Goal: Check status: Check status

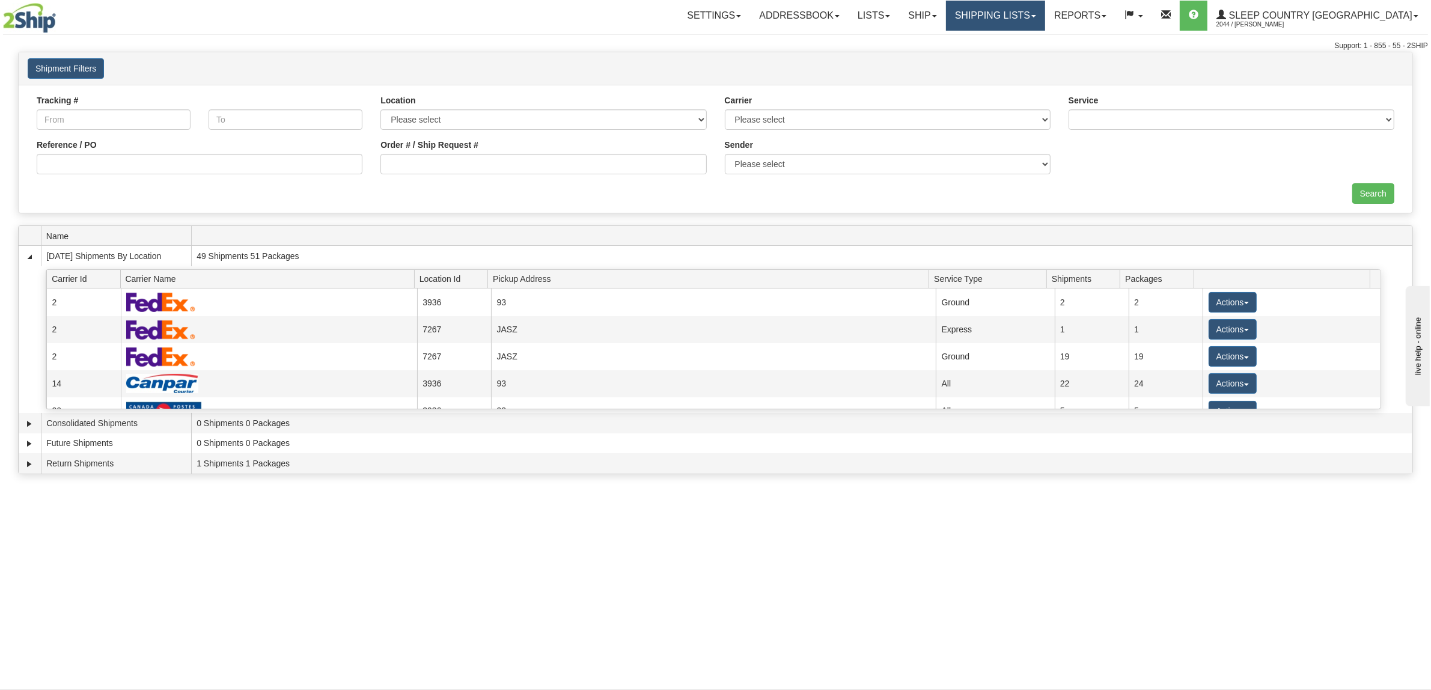
click at [1045, 11] on link "Shipping lists" at bounding box center [995, 16] width 99 height 30
click at [1032, 58] on span "Search Shipment History" at bounding box center [985, 58] width 93 height 10
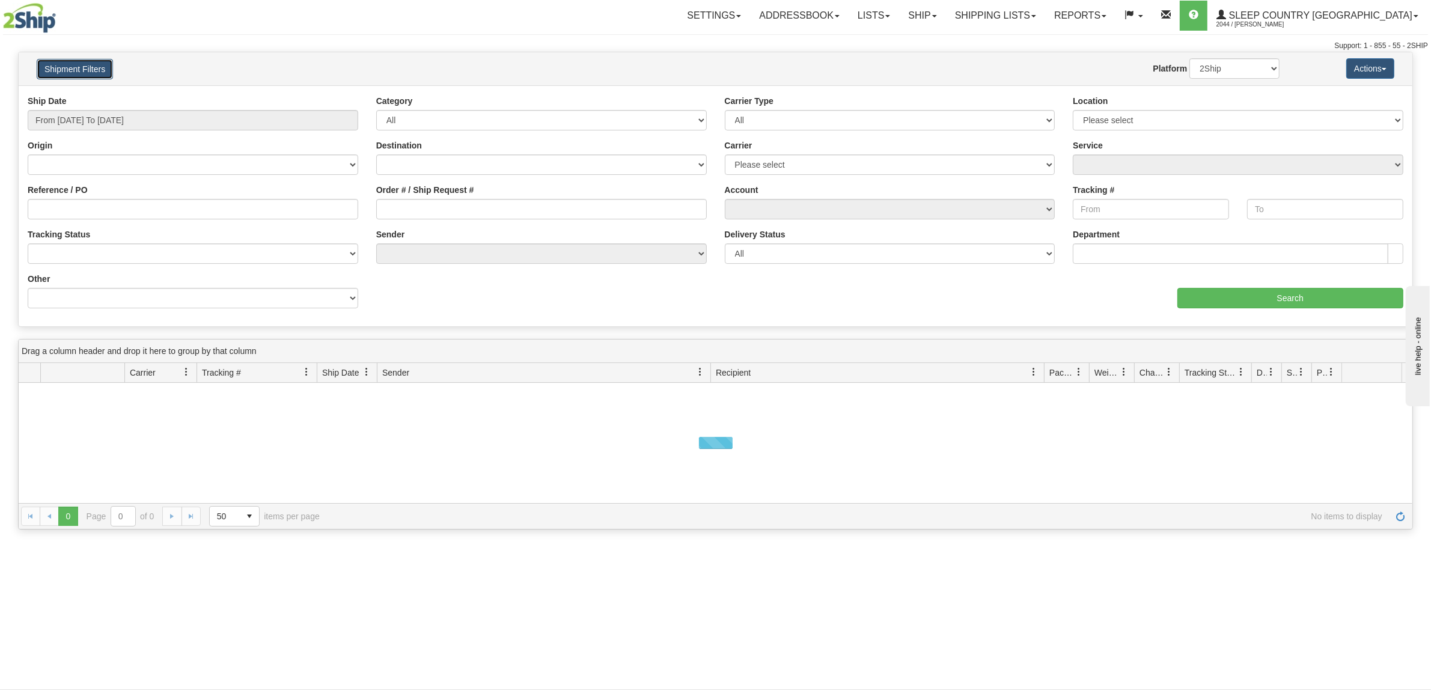
click at [98, 69] on button "Shipment Filters" at bounding box center [75, 69] width 76 height 20
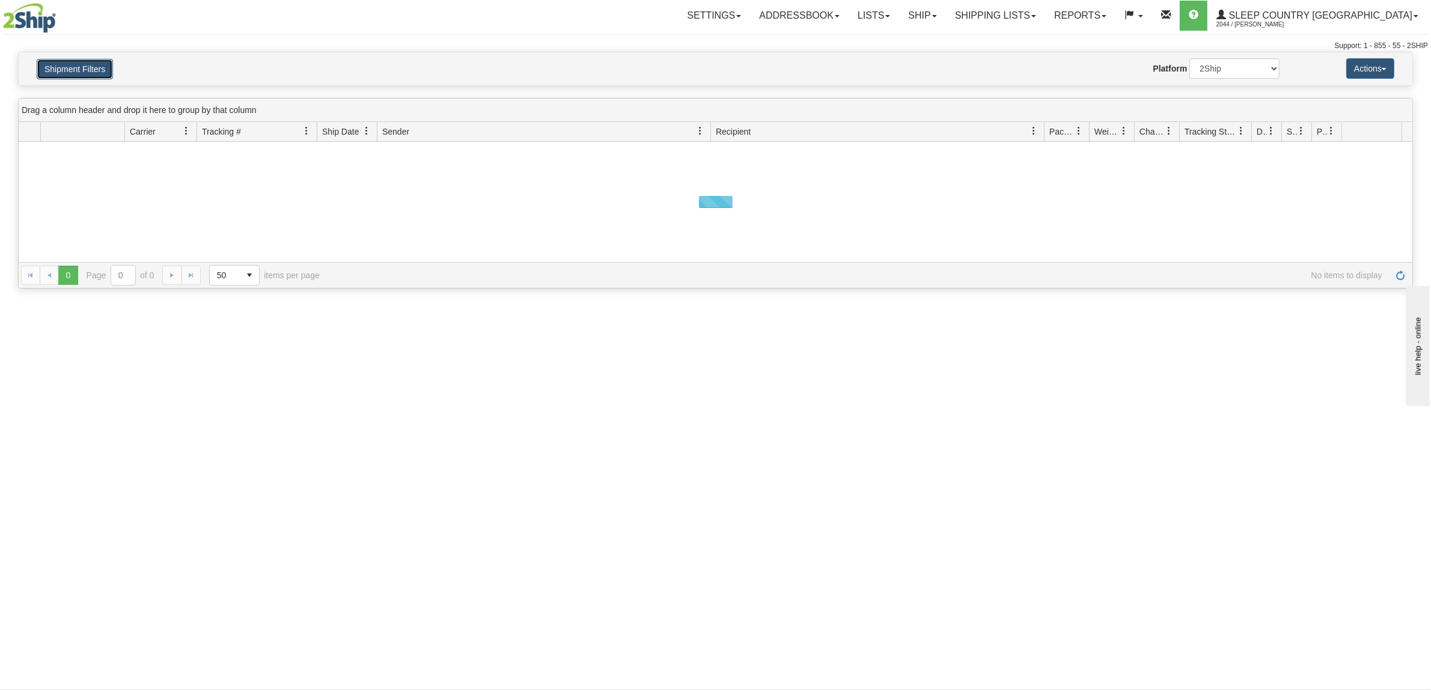
click at [68, 69] on button "Shipment Filters" at bounding box center [75, 69] width 76 height 20
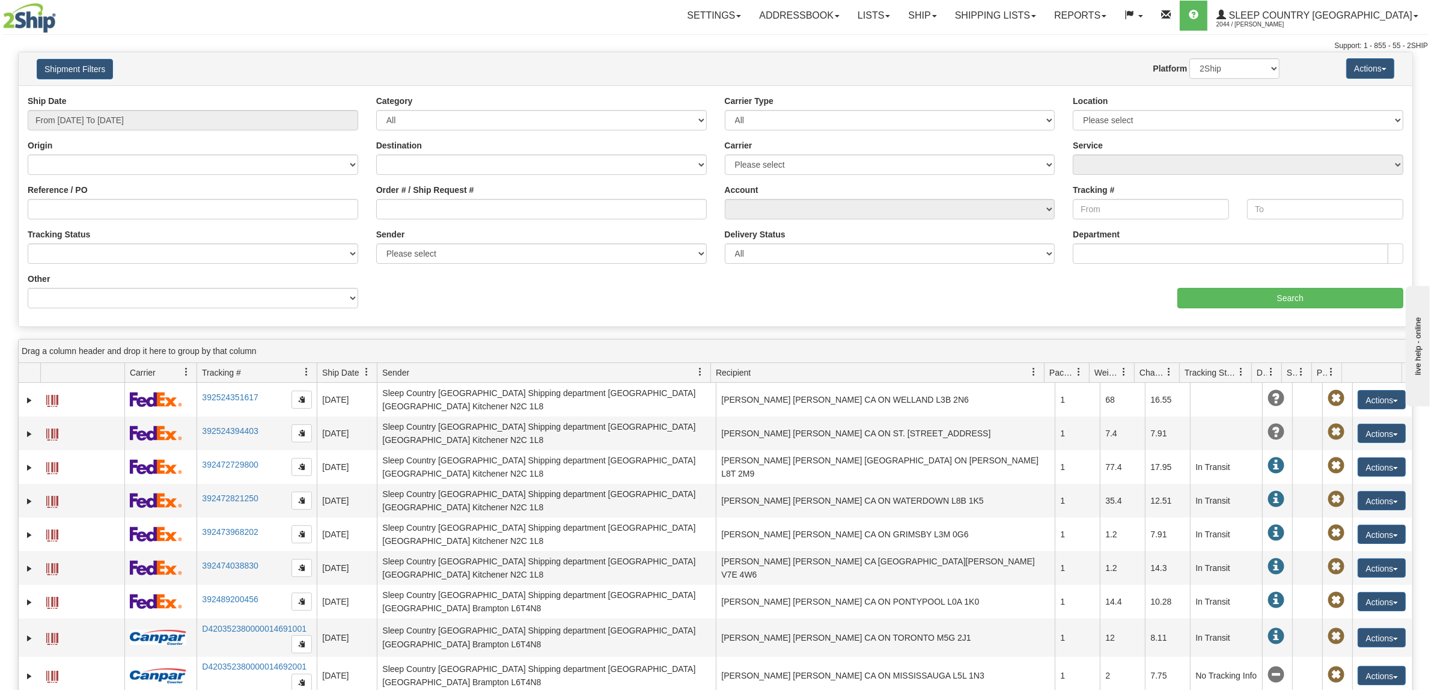
click at [141, 103] on div "Ship Date From [DATE] To [DATE]" at bounding box center [193, 112] width 331 height 35
drag, startPoint x: 139, startPoint y: 118, endPoint x: 145, endPoint y: 114, distance: 7.5
click at [137, 119] on input "From [DATE] To [DATE]" at bounding box center [193, 120] width 331 height 20
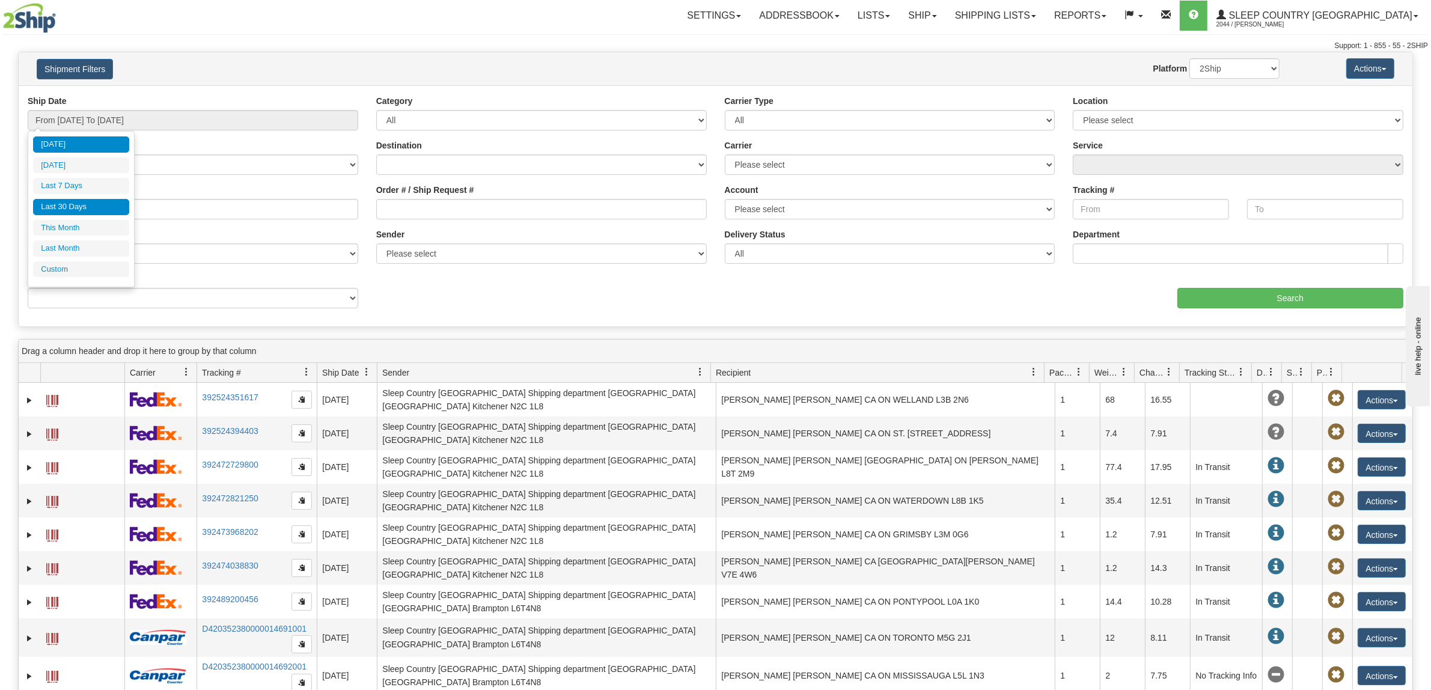
click at [109, 209] on li "Last 30 Days" at bounding box center [81, 207] width 96 height 16
type input "From [DATE] To [DATE]"
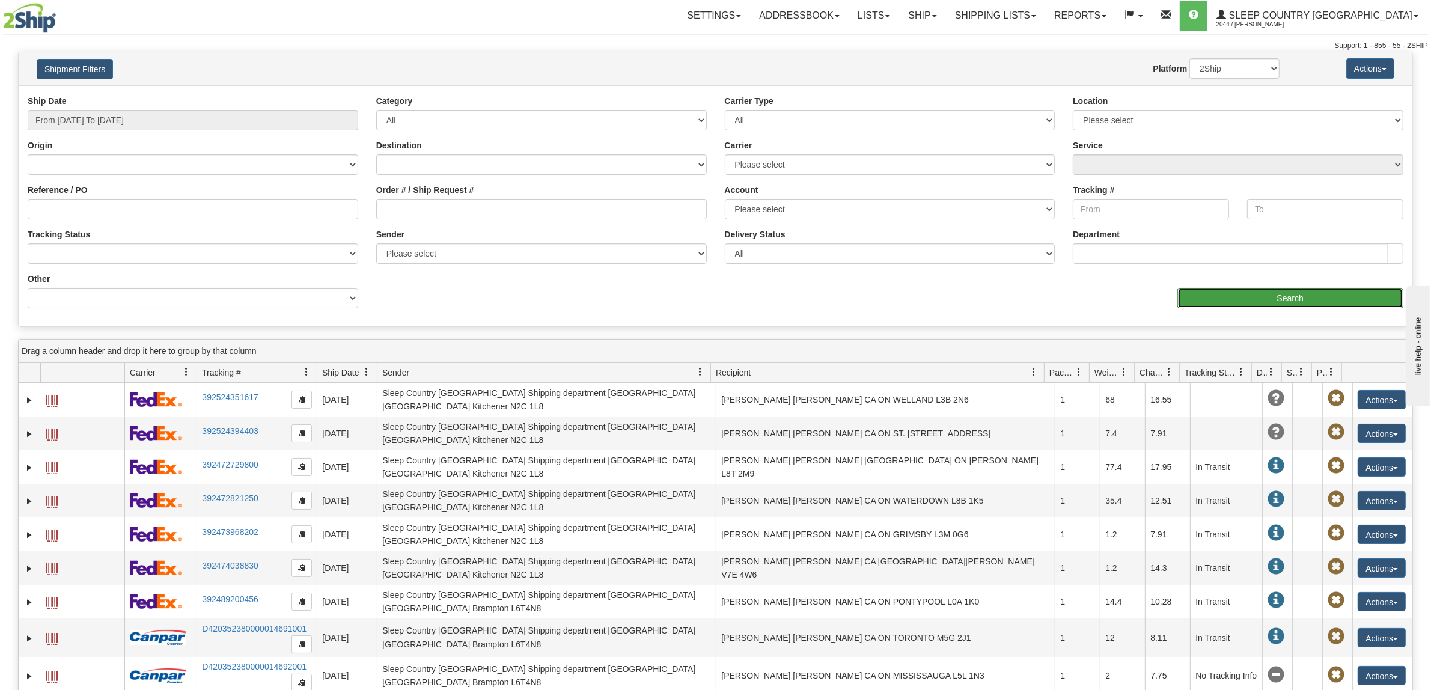
click at [1198, 292] on input "Search" at bounding box center [1290, 298] width 227 height 20
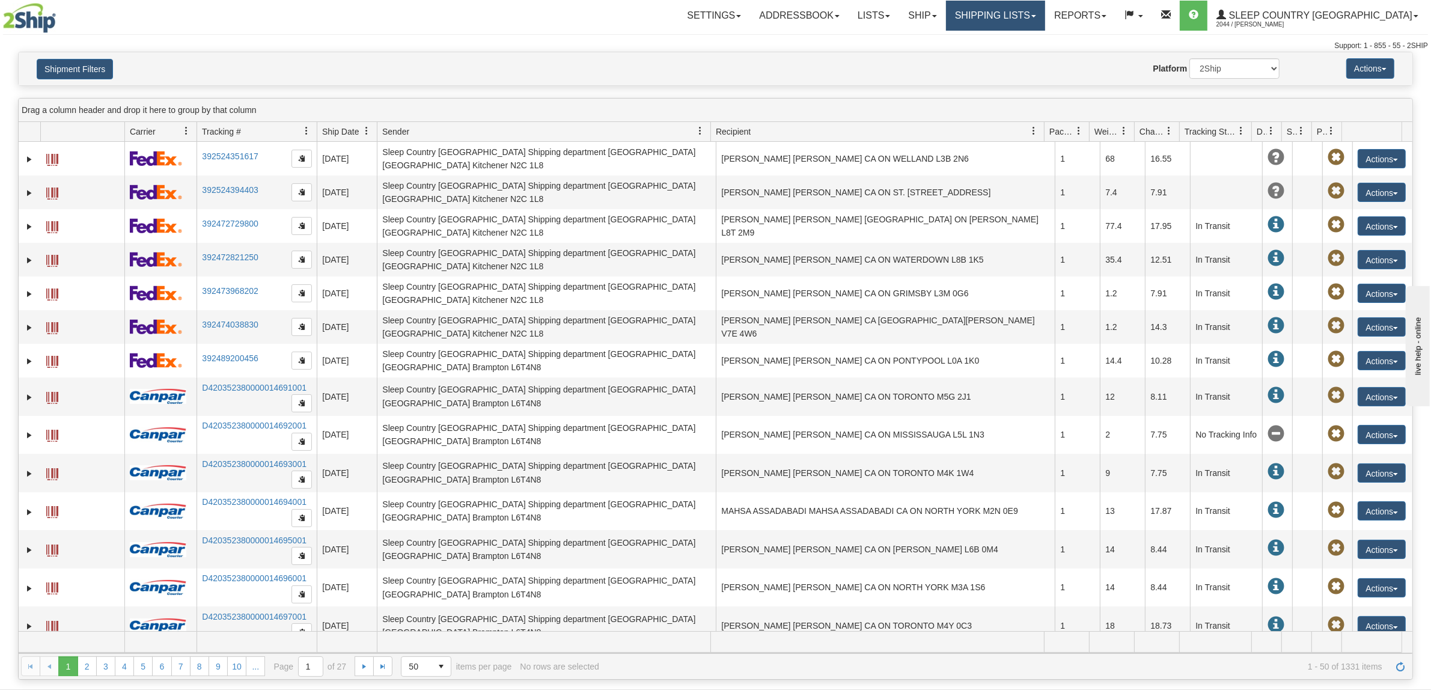
click at [1020, 10] on link "Shipping lists" at bounding box center [995, 16] width 99 height 30
click at [1029, 55] on span "Search Shipment History" at bounding box center [985, 58] width 93 height 10
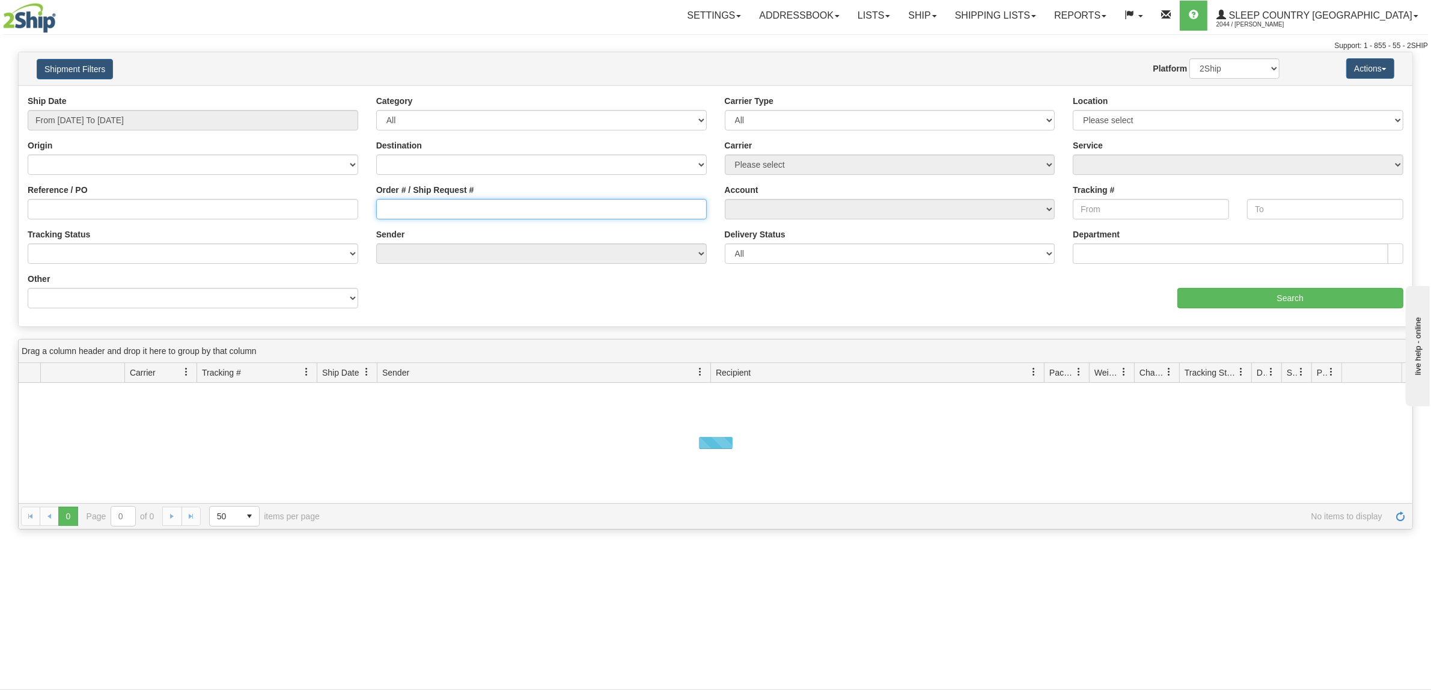
click at [430, 209] on input "Order # / Ship Request #" at bounding box center [541, 209] width 331 height 20
paste input "9000I021222 - MISHA LAVOIE"
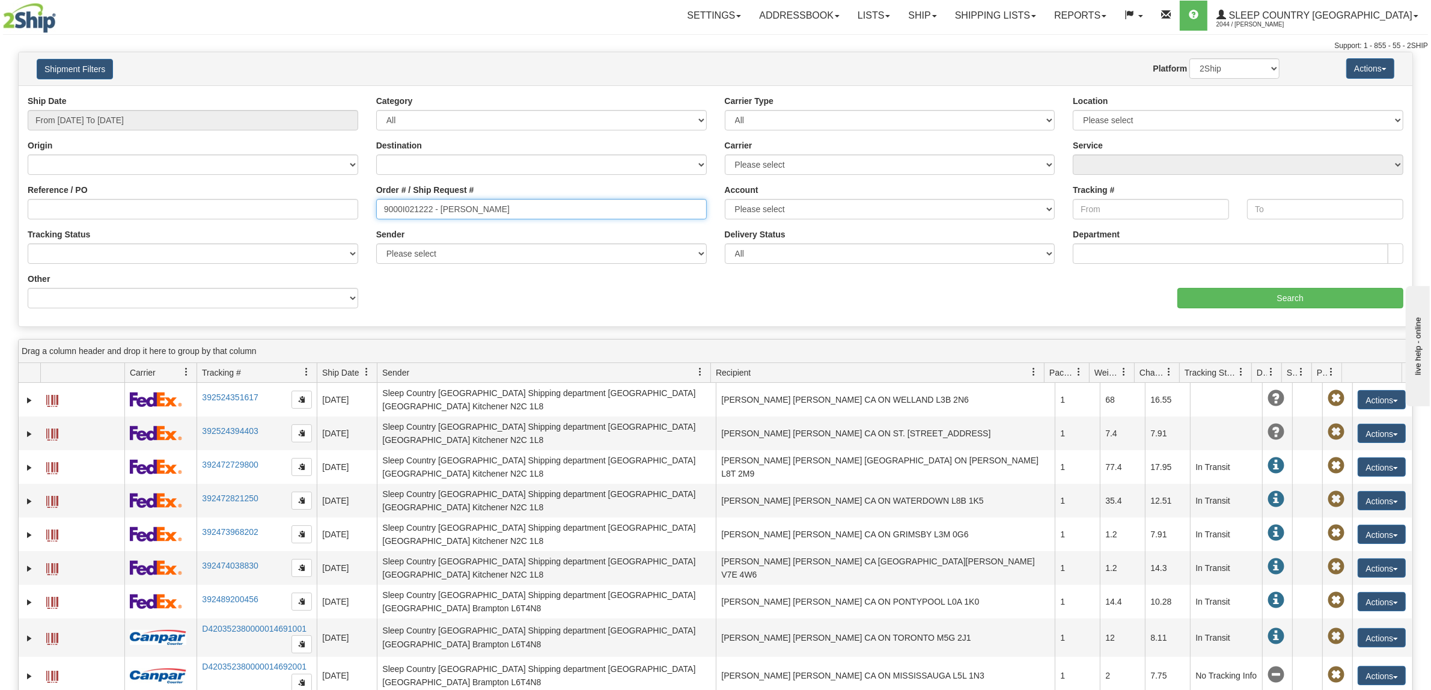
drag, startPoint x: 522, startPoint y: 211, endPoint x: 431, endPoint y: 214, distance: 90.8
click at [431, 214] on input "9000I021222 - MISHA LAVOIE" at bounding box center [541, 209] width 331 height 20
type input "9000I021222"
click at [106, 124] on input "From [DATE] To [DATE]" at bounding box center [193, 120] width 331 height 20
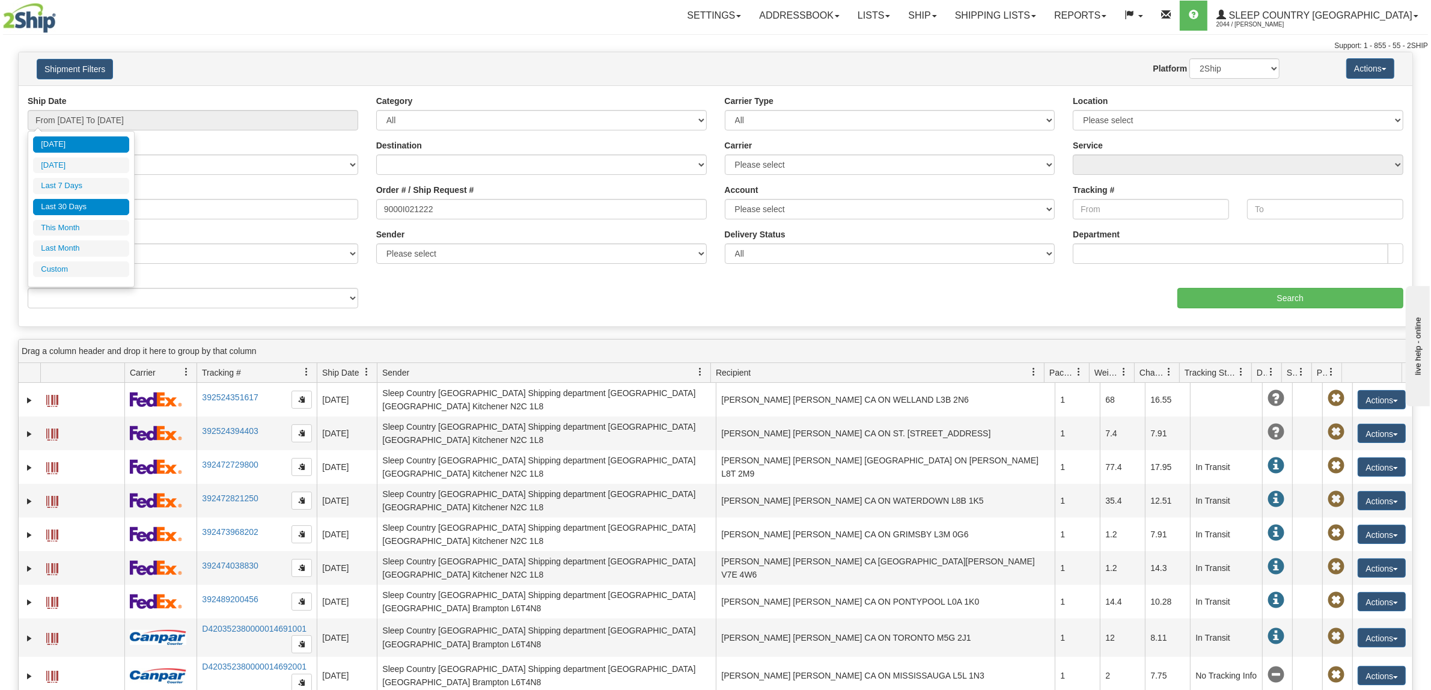
click at [91, 210] on li "Last 30 Days" at bounding box center [81, 207] width 96 height 16
type input "From [DATE] To [DATE]"
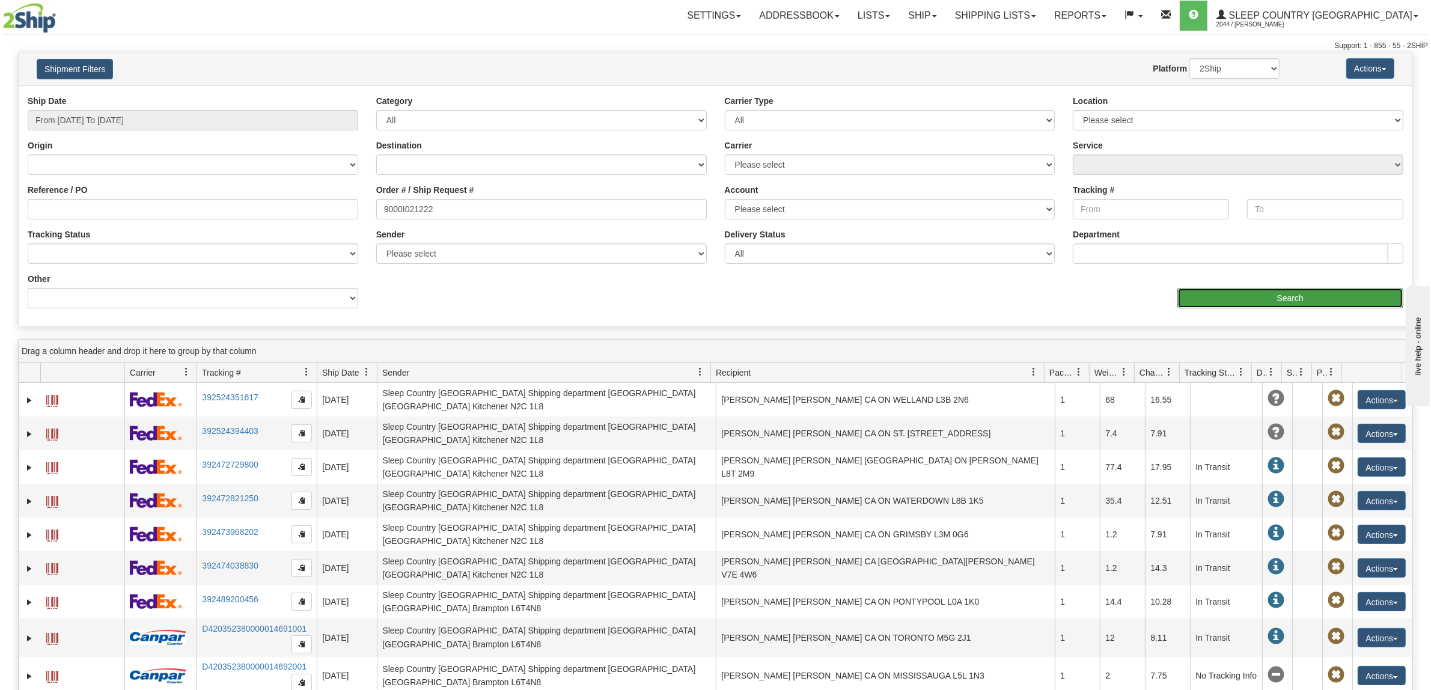
click at [1216, 304] on input "Search" at bounding box center [1290, 298] width 227 height 20
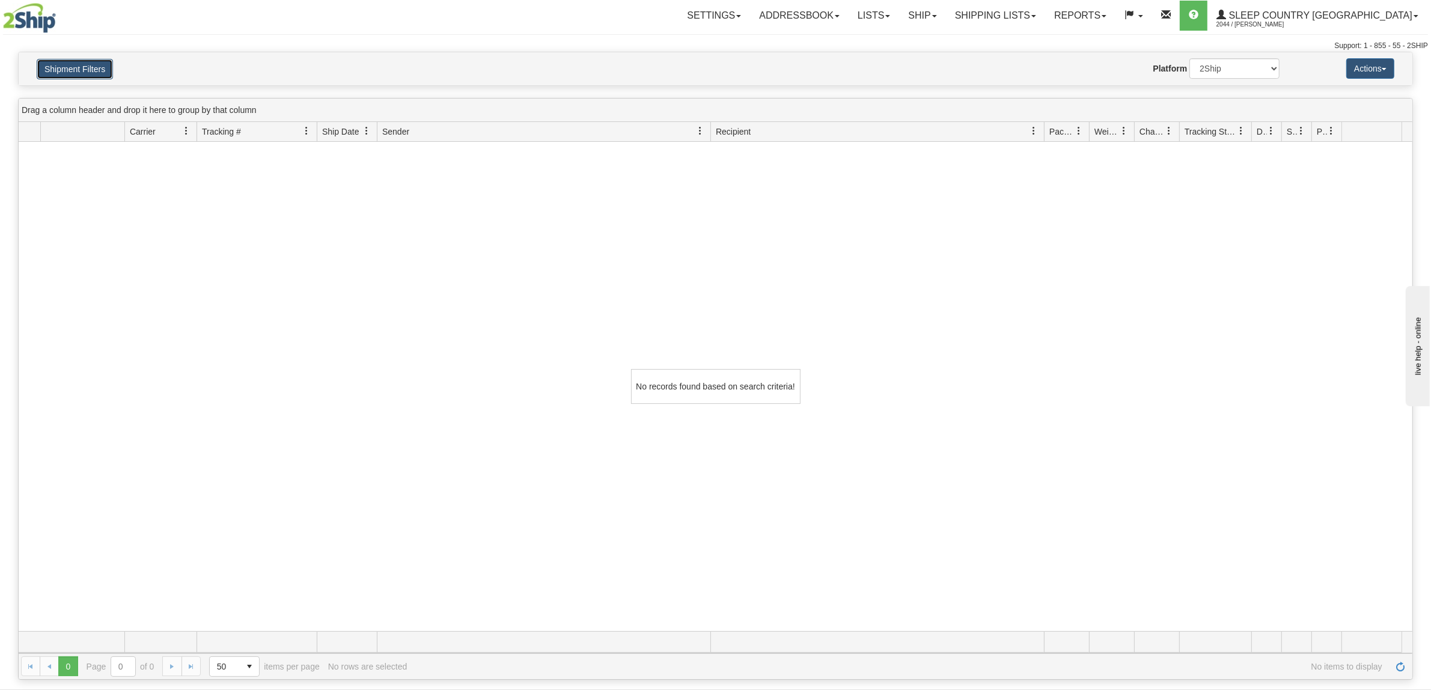
click at [106, 67] on button "Shipment Filters" at bounding box center [75, 69] width 76 height 20
